Goal: Obtain resource: Download file/media

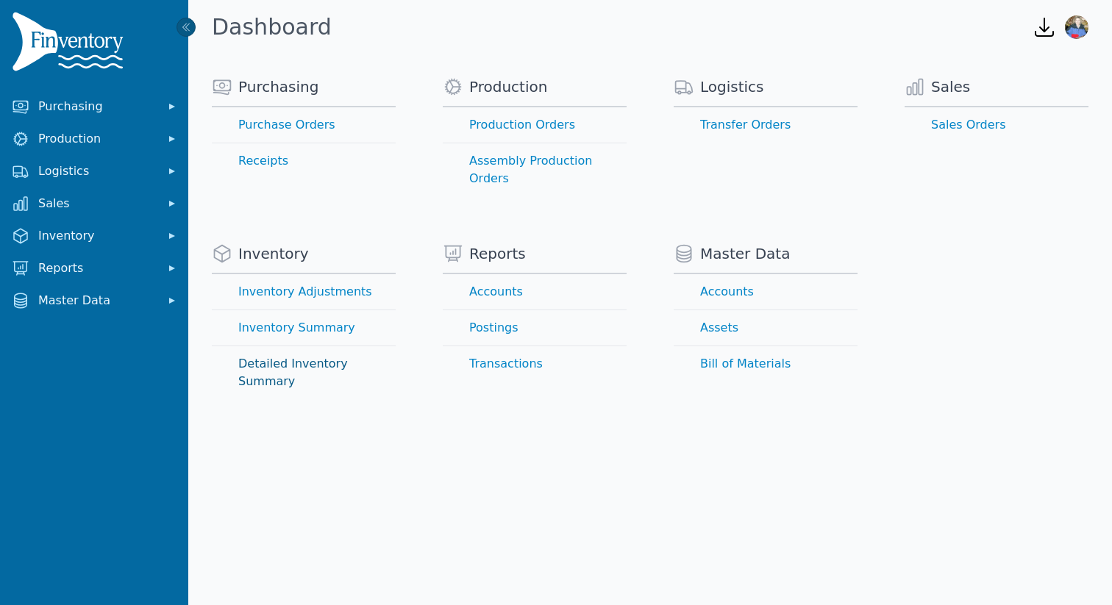
click at [363, 347] on link "Detailed Inventory Summary" at bounding box center [304, 372] width 184 height 53
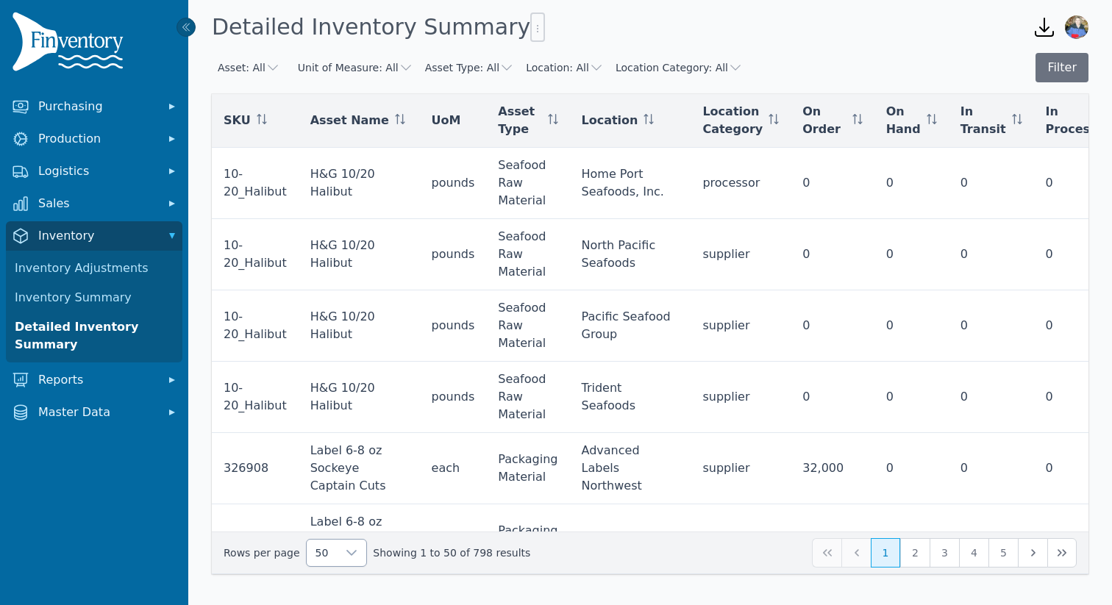
click at [351, 553] on icon at bounding box center [352, 553] width 12 height 12
click at [329, 527] on span "250" at bounding box center [324, 519] width 23 height 18
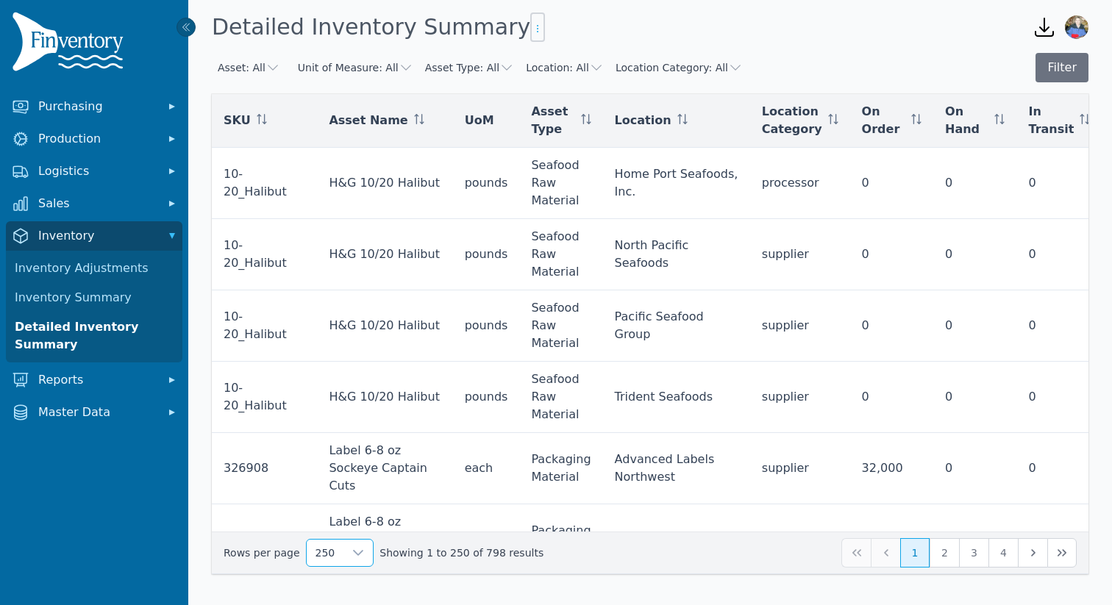
click at [537, 29] on icon "button" at bounding box center [537, 28] width 1 height 7
click at [523, 55] on span "Export .csv" at bounding box center [528, 58] width 84 height 12
click at [532, 28] on icon "button" at bounding box center [538, 29] width 12 height 12
click at [544, 57] on span "Export .csv" at bounding box center [528, 58] width 84 height 12
